Goal: Task Accomplishment & Management: Use online tool/utility

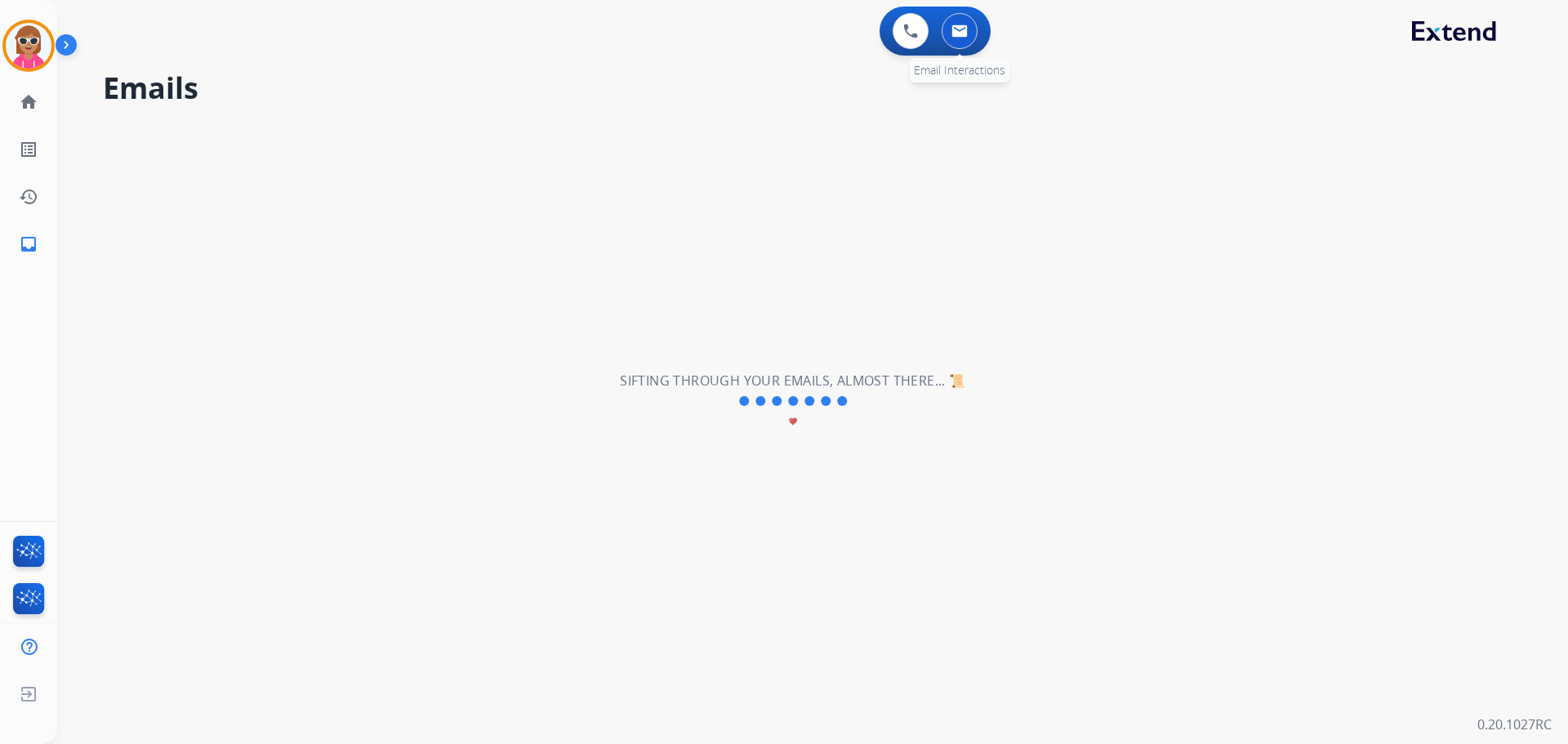
click at [953, 41] on button at bounding box center [959, 31] width 36 height 36
click at [901, 33] on button at bounding box center [910, 31] width 36 height 36
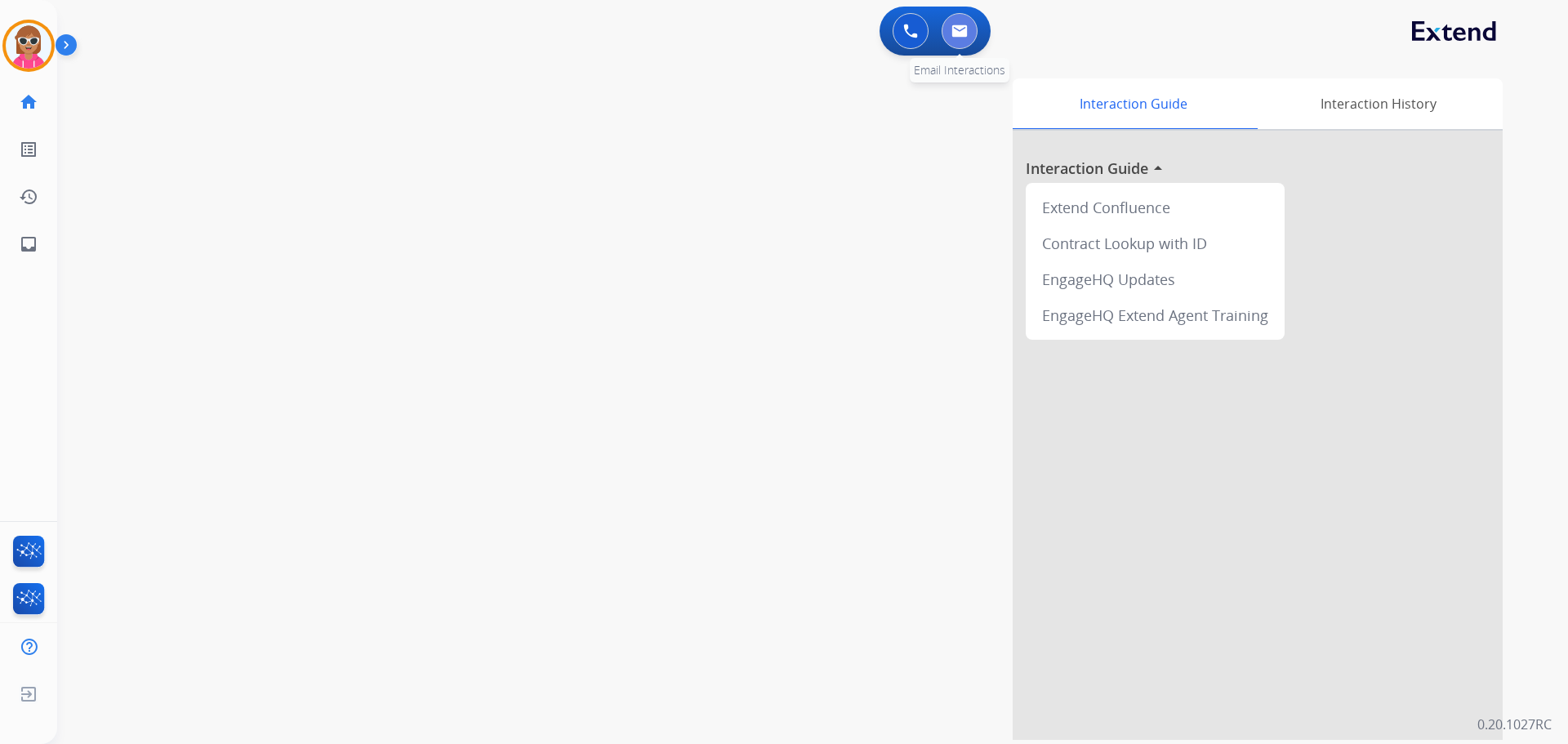
click at [976, 27] on button at bounding box center [959, 31] width 36 height 36
select select "**********"
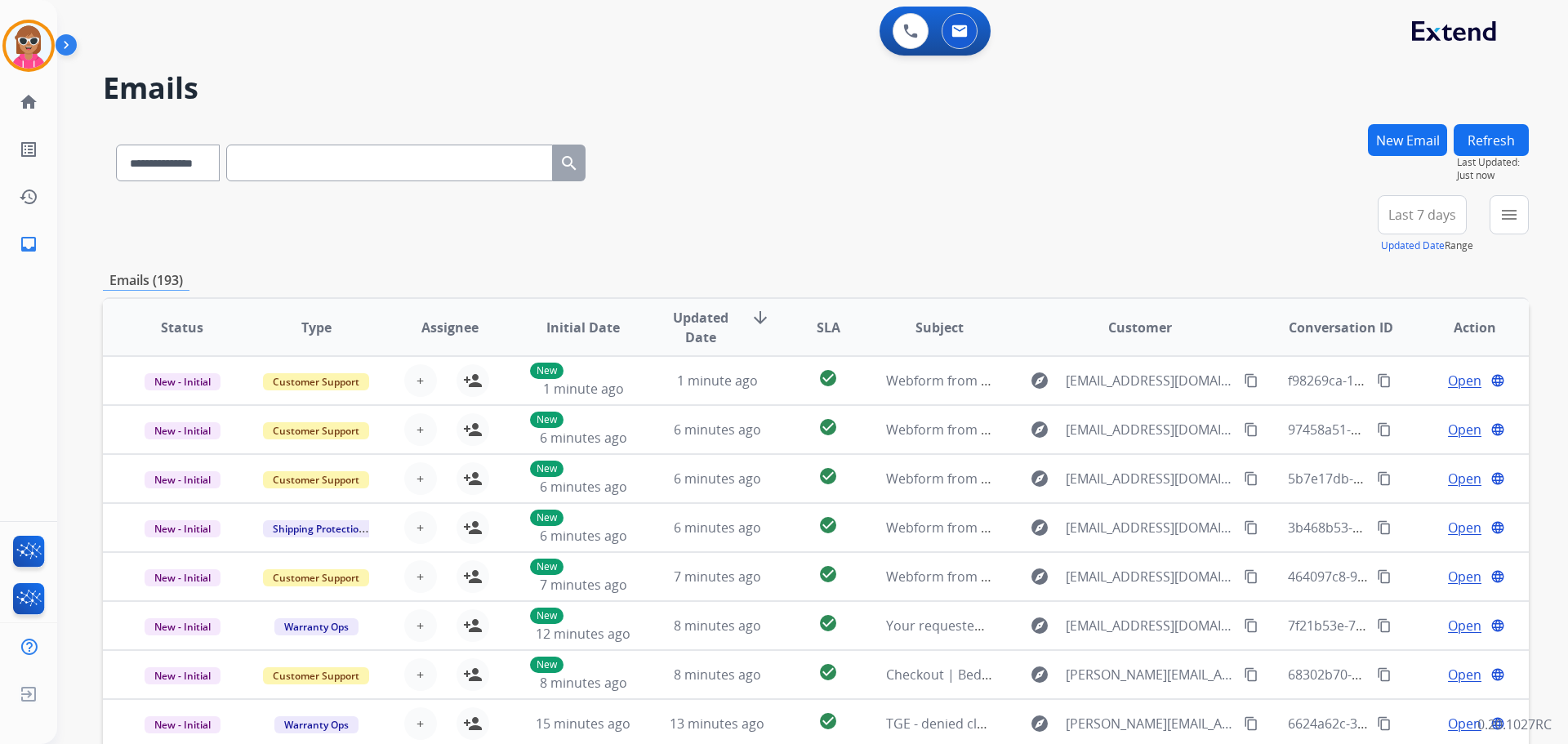
click at [1527, 215] on button "menu" at bounding box center [1509, 215] width 39 height 39
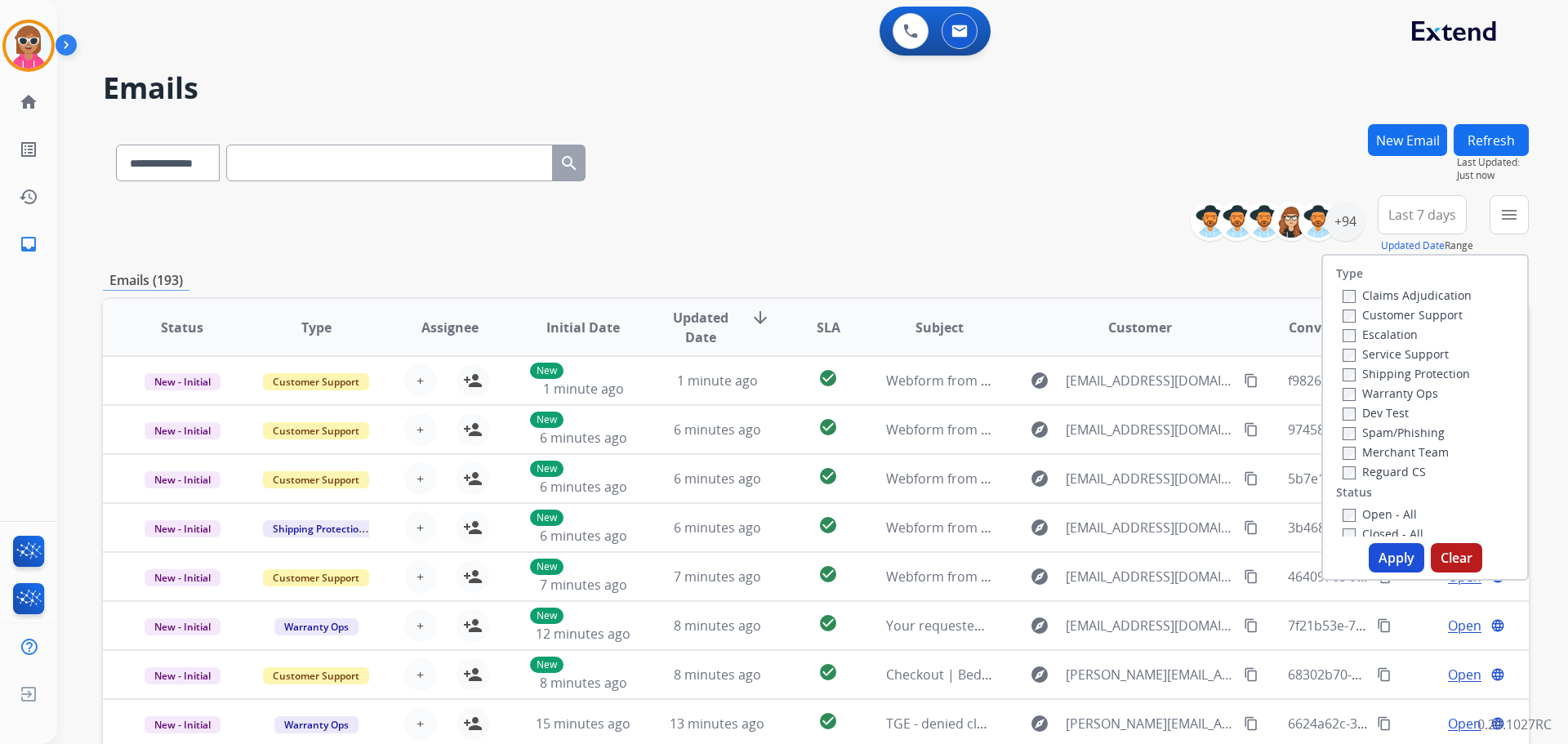
click at [1432, 319] on label "Customer Support" at bounding box center [1402, 315] width 120 height 16
drag, startPoint x: 1428, startPoint y: 376, endPoint x: 1400, endPoint y: 426, distance: 57.3
click at [1428, 376] on label "Shipping Protection" at bounding box center [1406, 373] width 128 height 16
click at [1390, 468] on label "Reguard CS" at bounding box center [1384, 472] width 84 height 16
drag, startPoint x: 1382, startPoint y: 509, endPoint x: 1391, endPoint y: 548, distance: 40.0
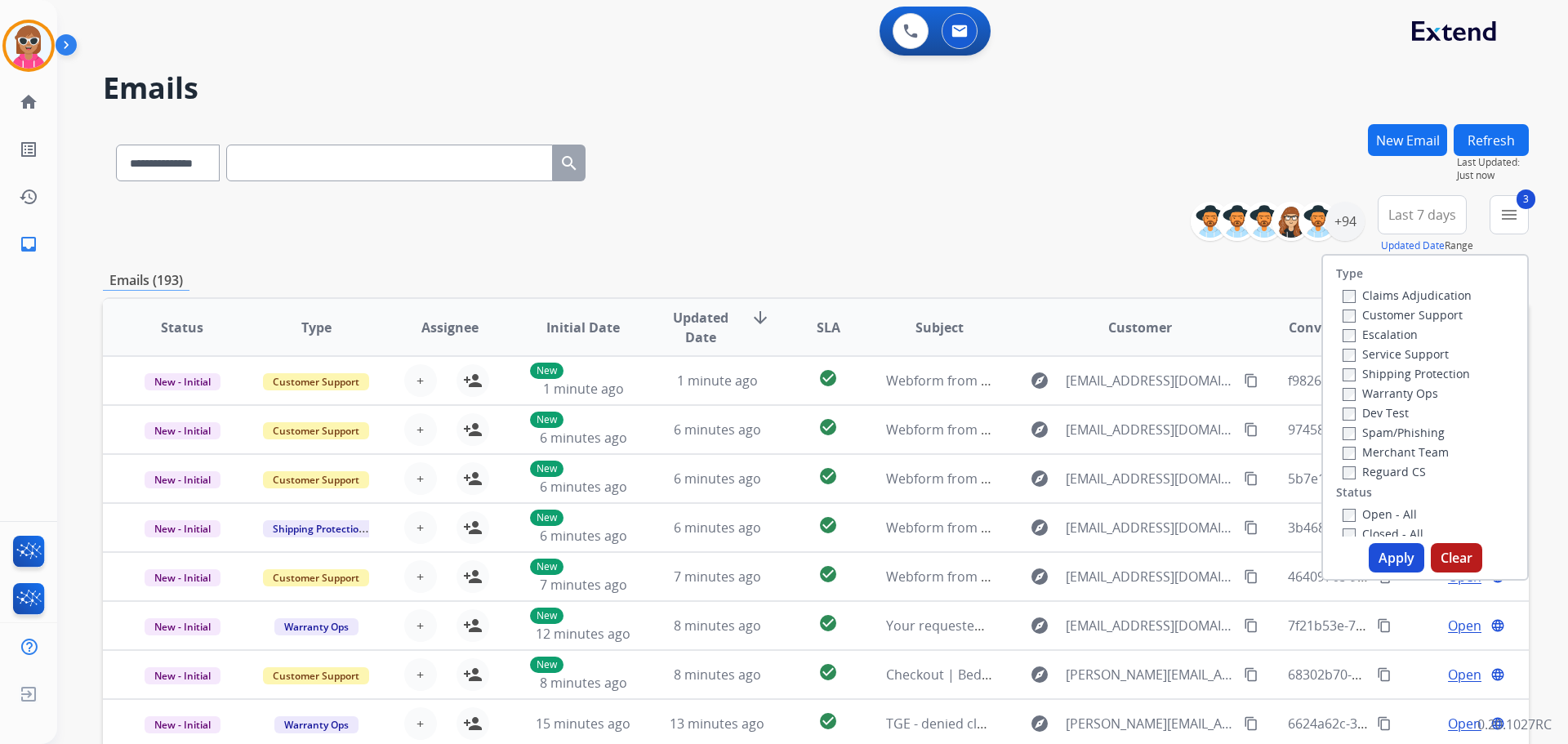
click at [1381, 510] on label "Open - All" at bounding box center [1379, 514] width 74 height 16
drag, startPoint x: 1393, startPoint y: 553, endPoint x: 1172, endPoint y: 689, distance: 259.5
click at [1391, 552] on button "Apply" at bounding box center [1396, 556] width 55 height 29
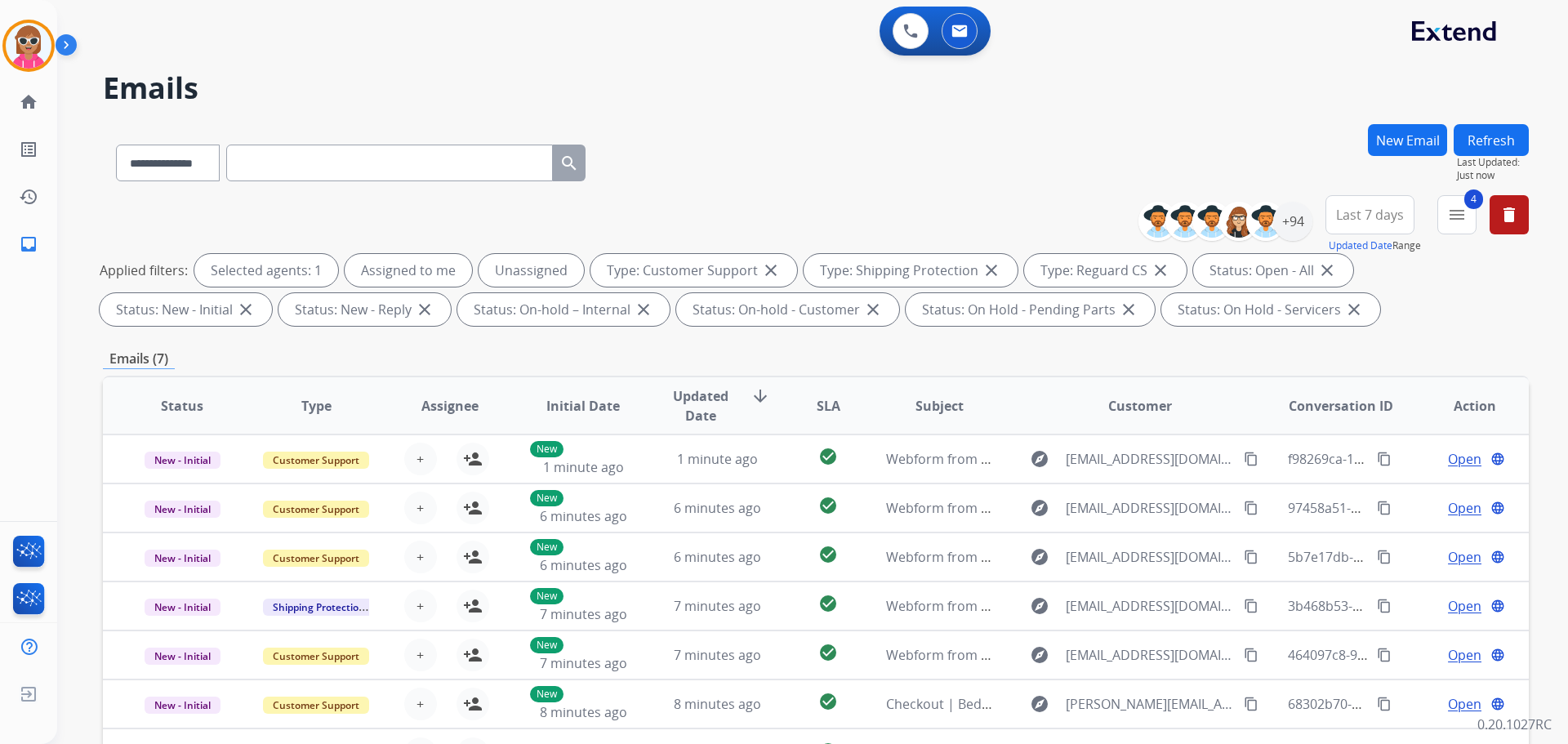
drag, startPoint x: 801, startPoint y: 141, endPoint x: 950, endPoint y: 149, distance: 149.2
click at [805, 140] on div "**********" at bounding box center [816, 159] width 1426 height 71
drag, startPoint x: 822, startPoint y: 174, endPoint x: 1209, endPoint y: 185, distance: 387.2
click at [831, 176] on div "**********" at bounding box center [816, 159] width 1426 height 71
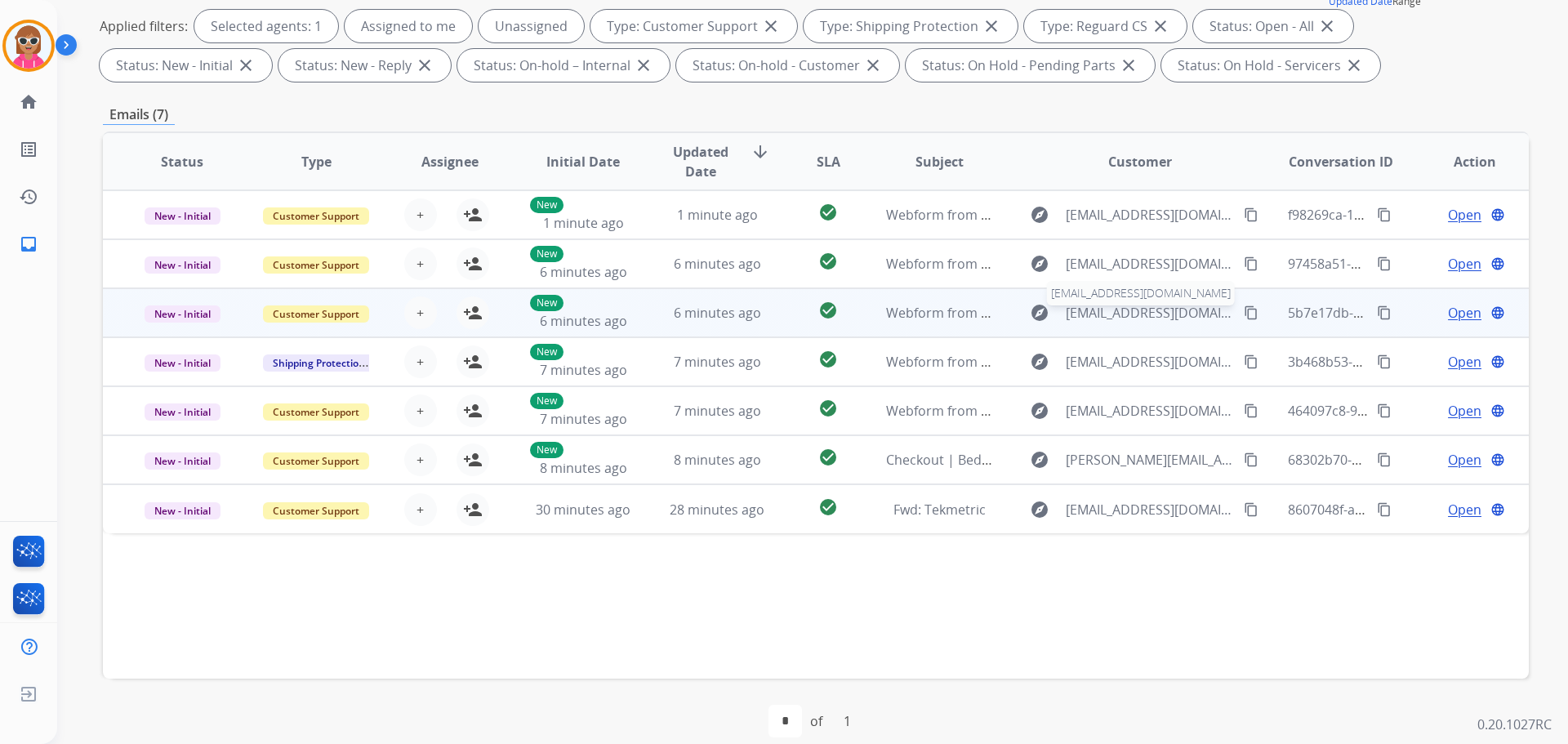
scroll to position [263, 0]
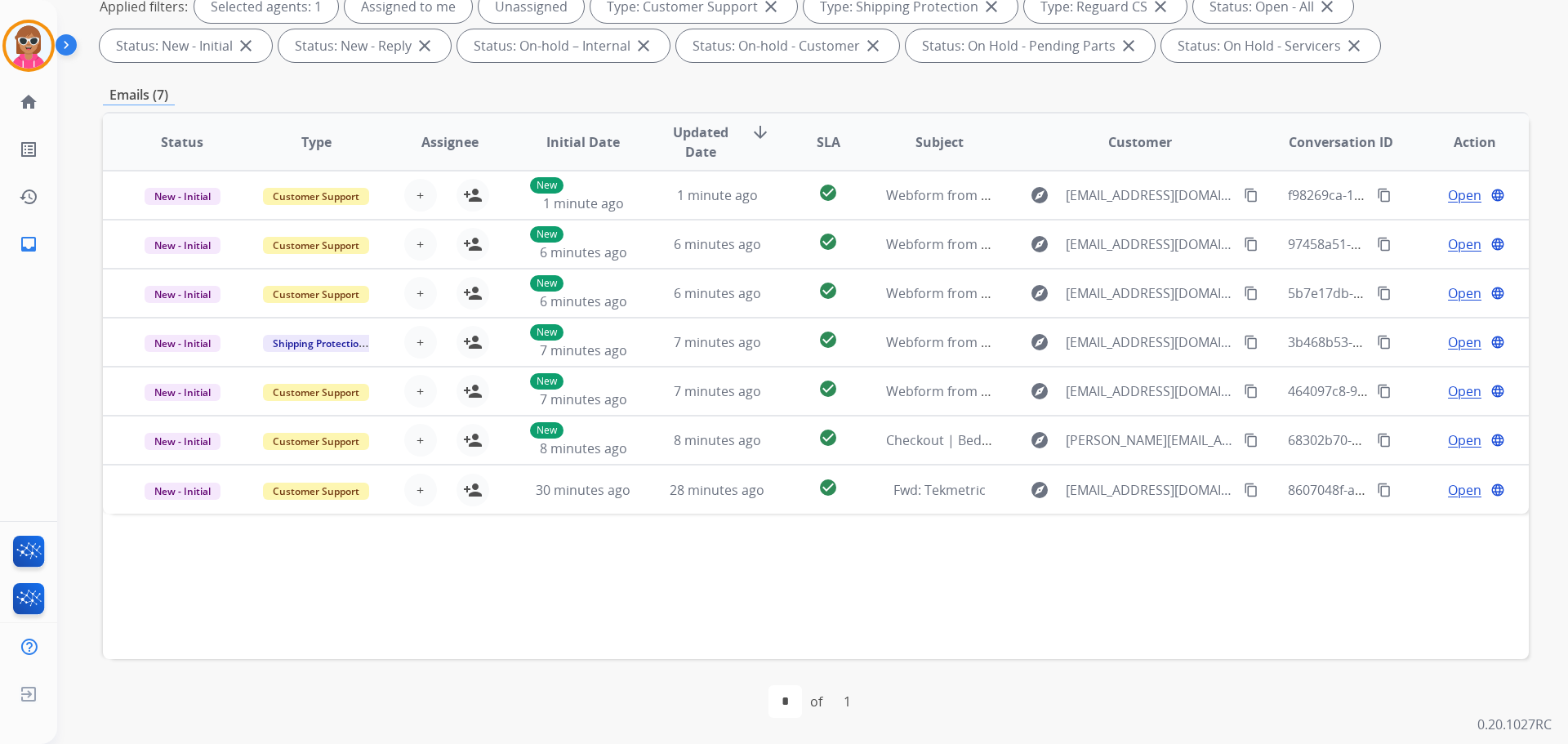
click at [675, 627] on div "Status Type Assignee Initial Date Updated Date arrow_downward SLA Subject Custo…" at bounding box center [816, 385] width 1426 height 547
click at [681, 623] on div "Status Type Assignee Initial Date Updated Date arrow_downward SLA Subject Custo…" at bounding box center [816, 385] width 1426 height 547
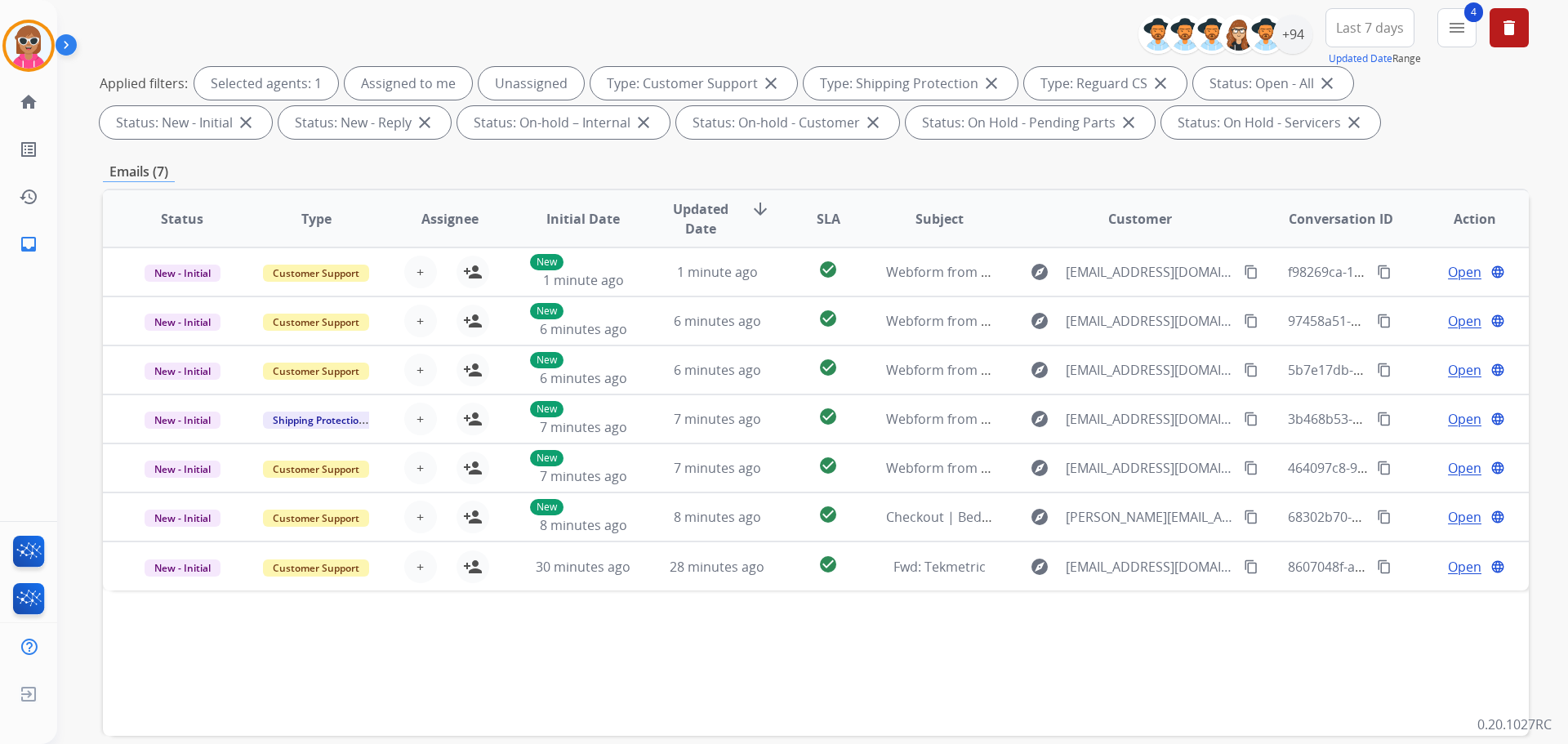
scroll to position [0, 0]
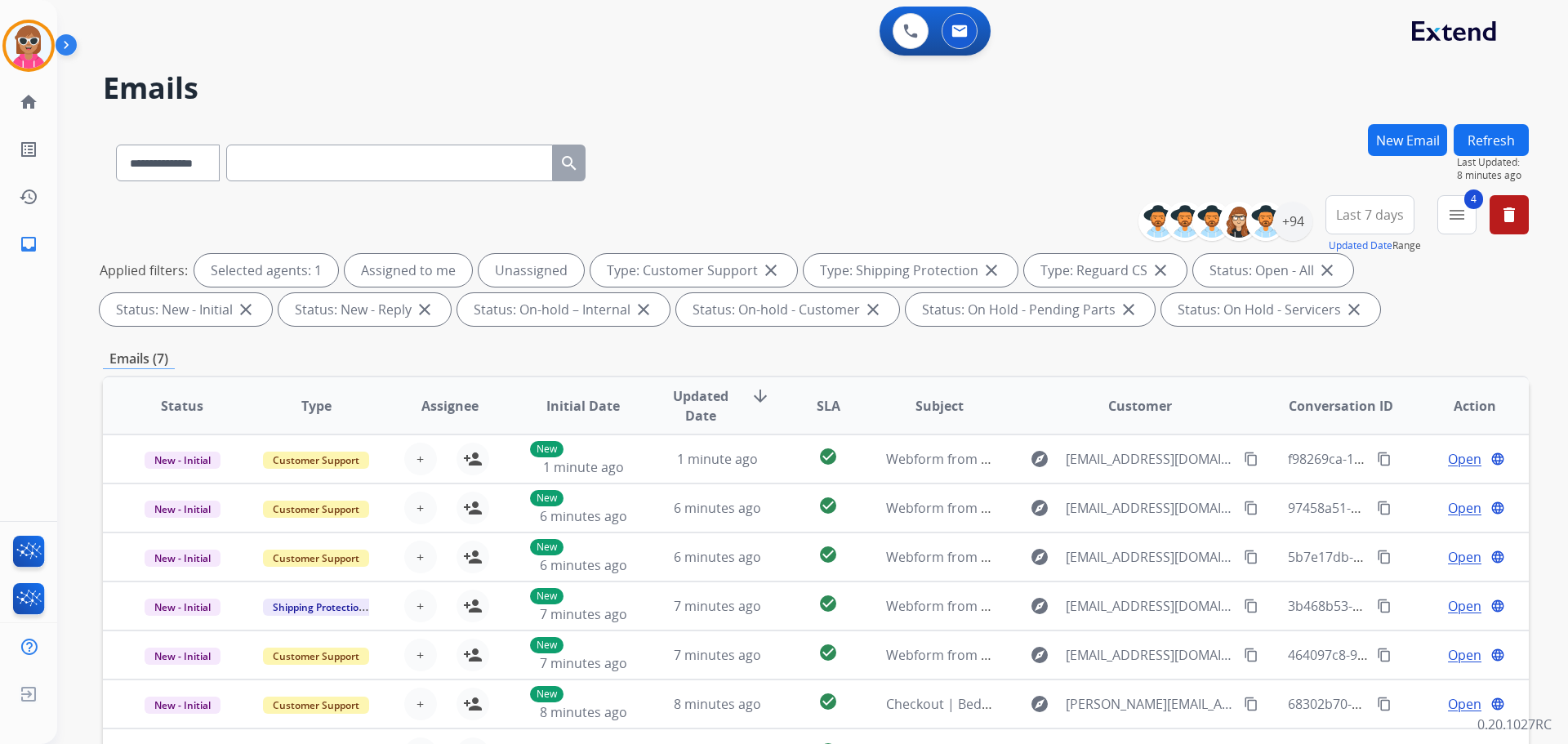
click at [1478, 144] on button "Refresh" at bounding box center [1490, 140] width 75 height 32
